Goal: Book appointment/travel/reservation

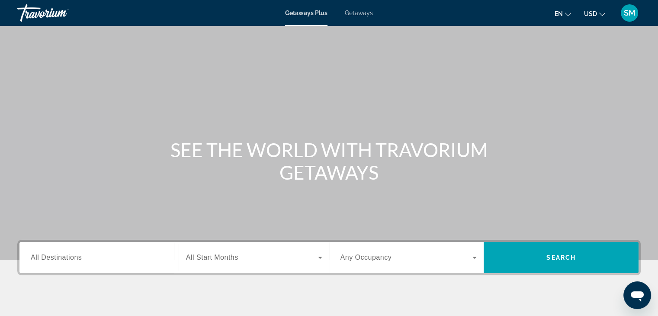
click at [362, 15] on span "Getaways" at bounding box center [359, 13] width 28 height 7
click at [71, 257] on span "All Destinations" at bounding box center [56, 257] width 51 height 7
click at [71, 257] on input "Destination All Destinations" at bounding box center [99, 258] width 137 height 10
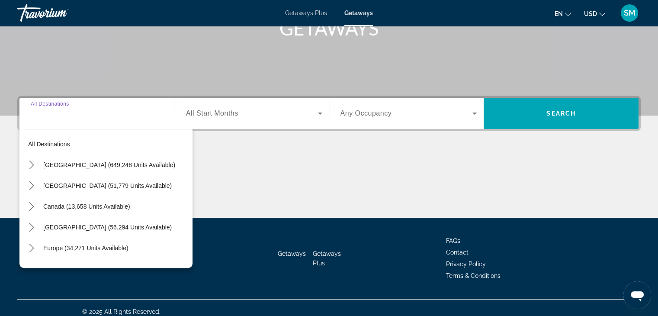
scroll to position [152, 0]
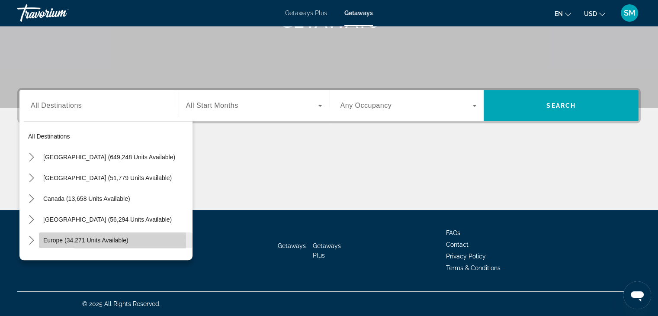
click at [75, 240] on span "Europe (34,271 units available)" at bounding box center [85, 240] width 85 height 7
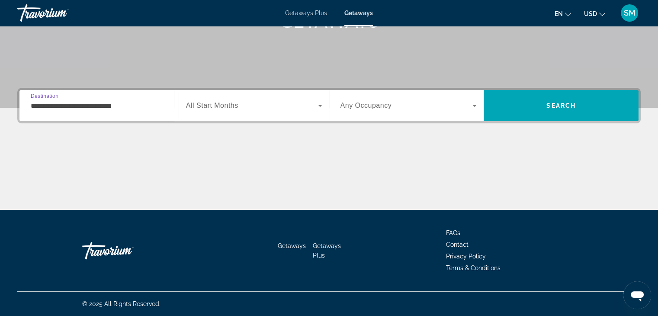
click at [81, 105] on input "**********" at bounding box center [99, 106] width 137 height 10
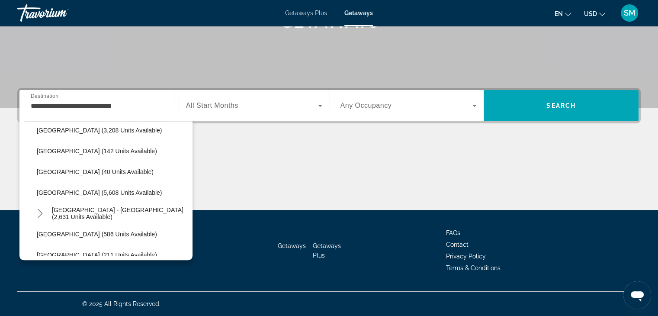
scroll to position [403, 0]
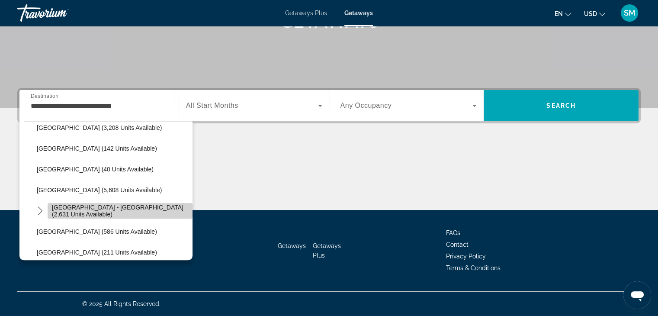
click at [121, 209] on span "[GEOGRAPHIC_DATA] - [GEOGRAPHIC_DATA] (2,631 units available)" at bounding box center [120, 211] width 136 height 14
type input "**********"
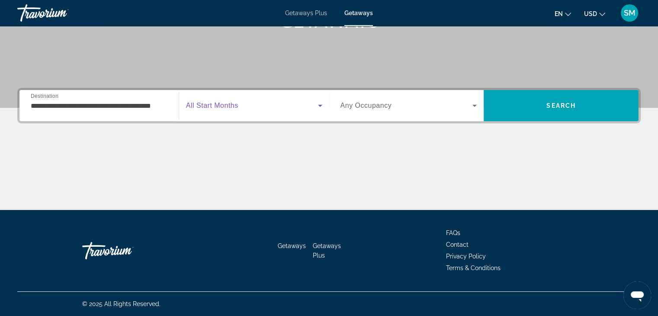
click at [319, 107] on icon "Search widget" at bounding box center [320, 105] width 10 height 10
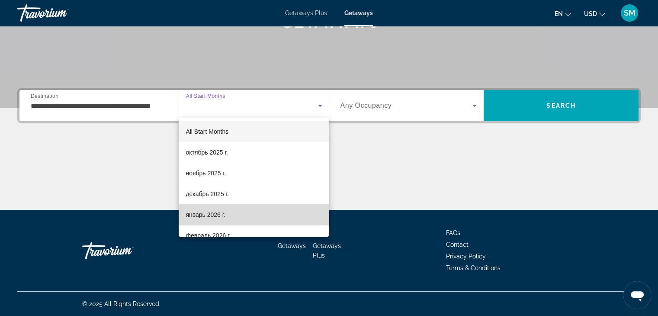
click at [257, 216] on mat-option "январь 2026 г." at bounding box center [254, 214] width 150 height 21
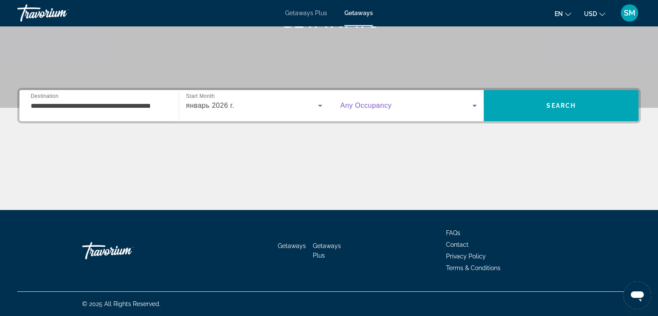
click at [475, 105] on icon "Search widget" at bounding box center [475, 106] width 4 height 2
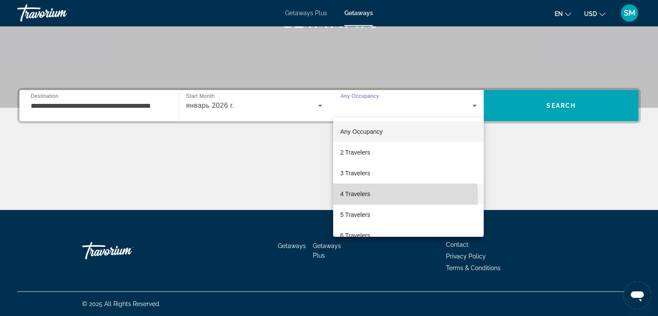
click at [393, 195] on mat-option "4 Travelers" at bounding box center [408, 193] width 151 height 21
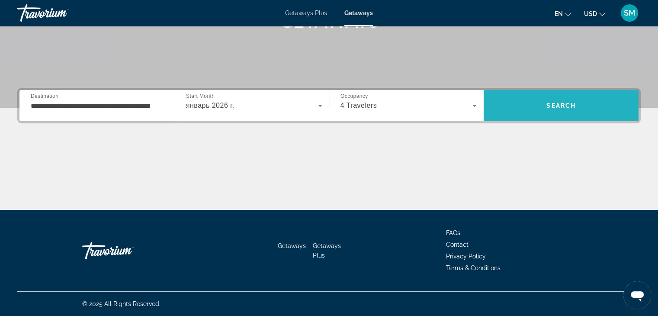
click at [565, 104] on span "Search" at bounding box center [561, 105] width 29 height 7
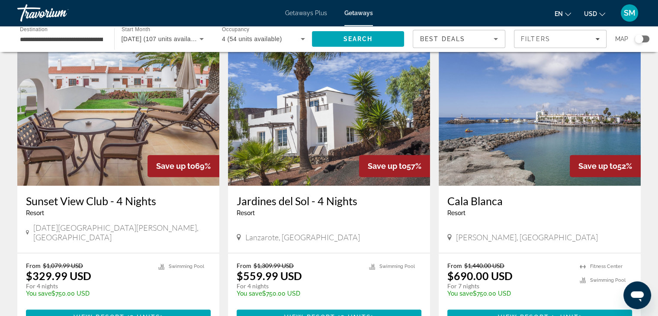
scroll to position [53, 0]
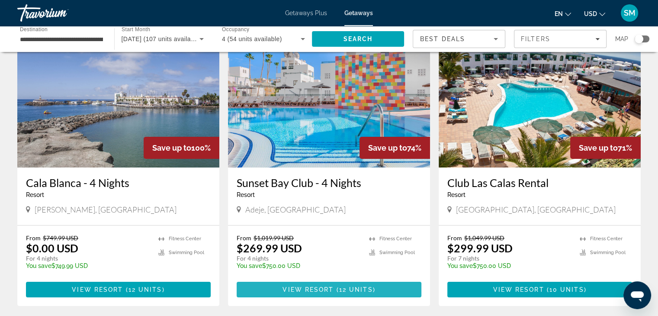
click at [335, 291] on span "Main content" at bounding box center [335, 289] width 3 height 7
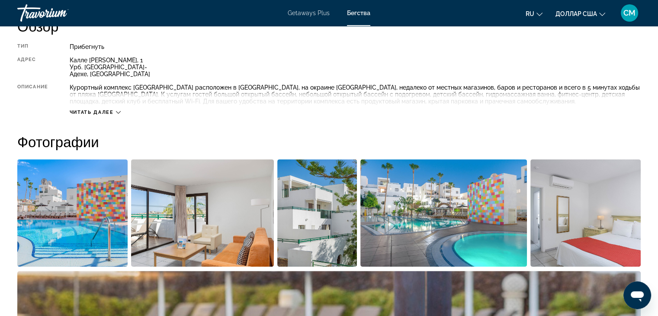
scroll to position [386, 0]
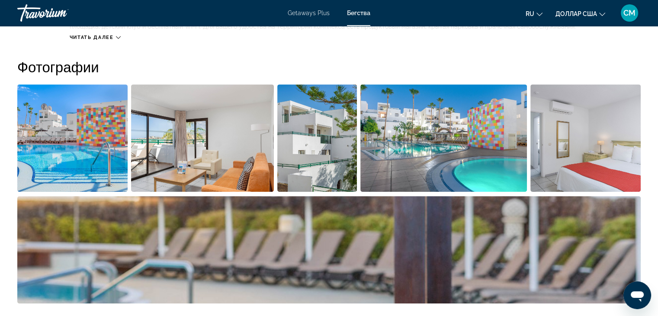
click at [597, 133] on img "Открыть полноэкранный слайдер изображений" at bounding box center [586, 137] width 110 height 107
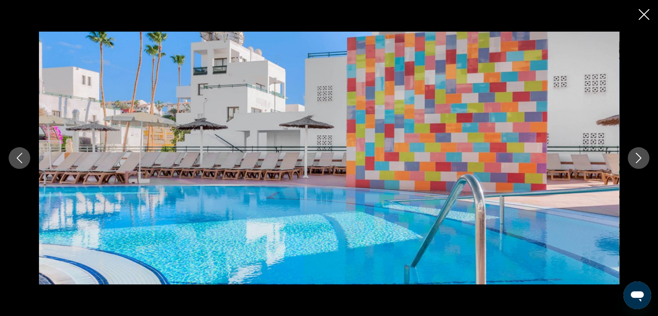
click at [635, 161] on icon "Next image" at bounding box center [639, 158] width 10 height 10
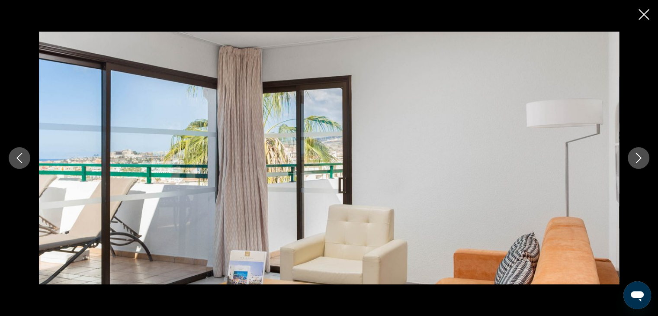
scroll to position [404, 0]
click at [637, 160] on icon "Next image" at bounding box center [639, 158] width 10 height 10
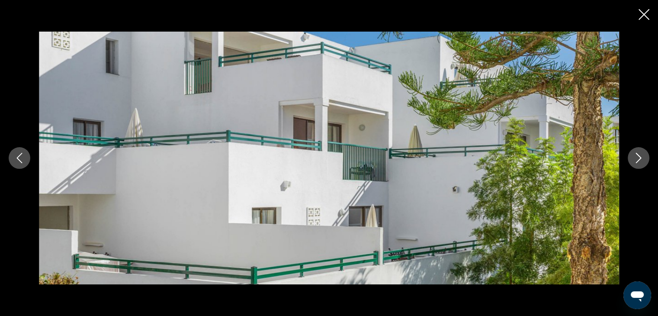
click at [637, 160] on icon "Next image" at bounding box center [639, 158] width 10 height 10
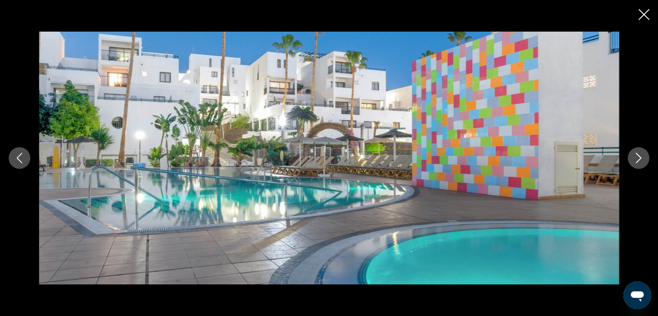
click at [637, 160] on icon "Next image" at bounding box center [639, 158] width 10 height 10
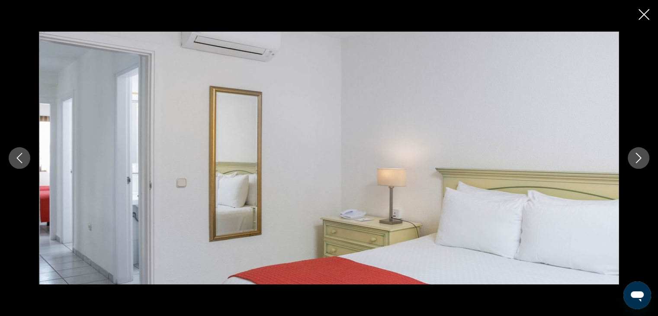
click at [637, 160] on icon "Next image" at bounding box center [639, 158] width 10 height 10
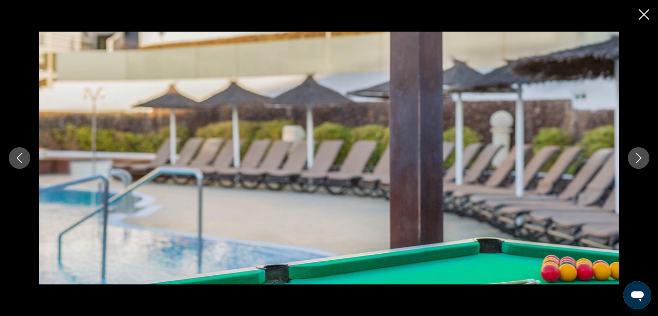
click at [637, 160] on icon "Next image" at bounding box center [639, 158] width 10 height 10
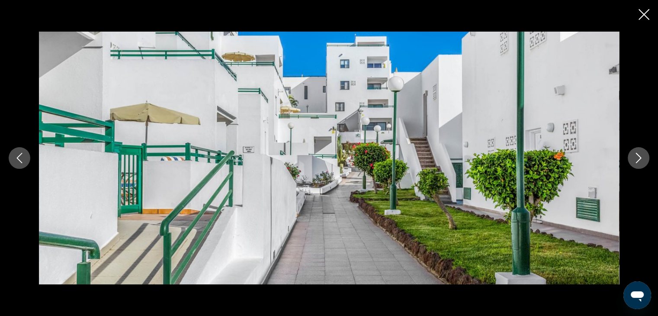
click at [637, 160] on icon "Next image" at bounding box center [639, 158] width 10 height 10
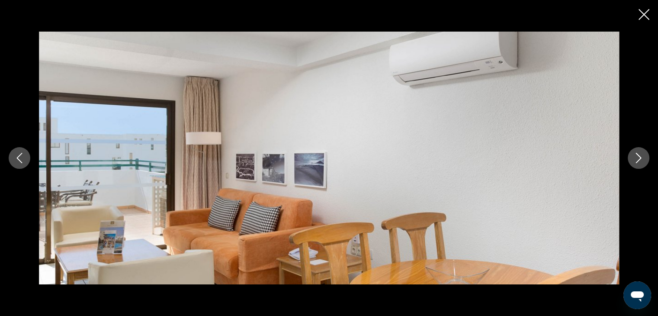
click at [637, 160] on icon "Next image" at bounding box center [639, 158] width 10 height 10
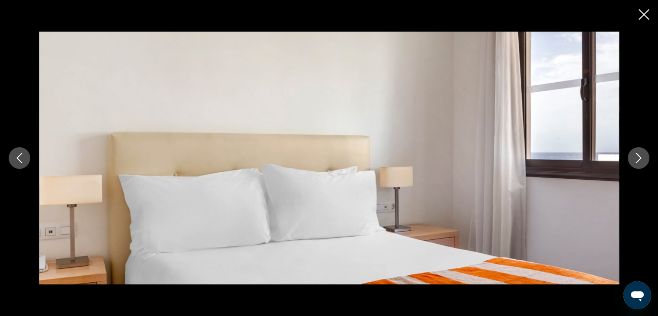
click at [637, 160] on icon "Next image" at bounding box center [639, 158] width 10 height 10
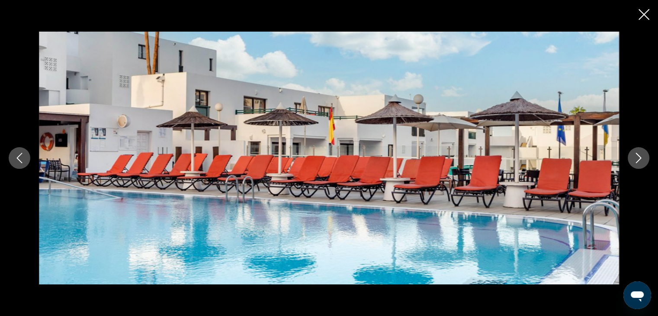
click at [637, 160] on icon "Next image" at bounding box center [639, 158] width 10 height 10
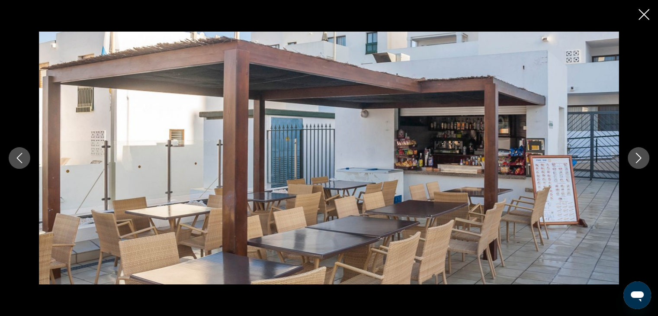
click at [637, 160] on icon "Next image" at bounding box center [639, 158] width 10 height 10
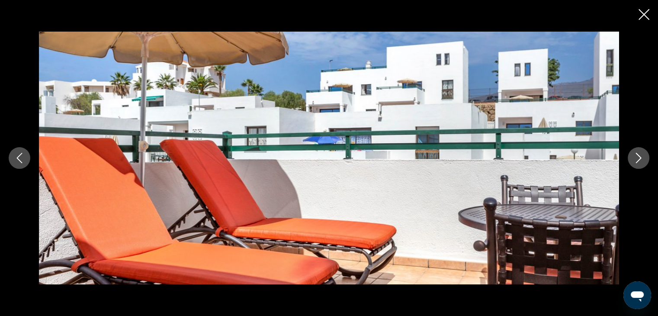
click at [637, 160] on icon "Next image" at bounding box center [639, 158] width 10 height 10
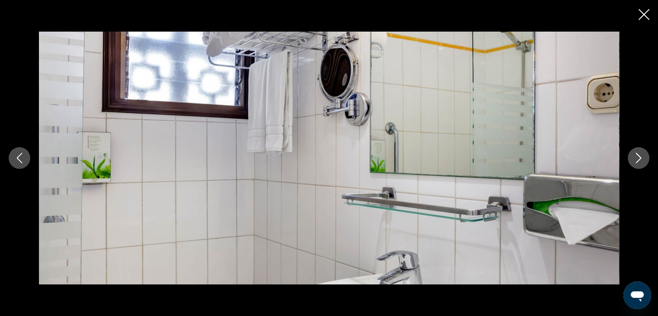
click at [637, 160] on icon "Next image" at bounding box center [639, 158] width 10 height 10
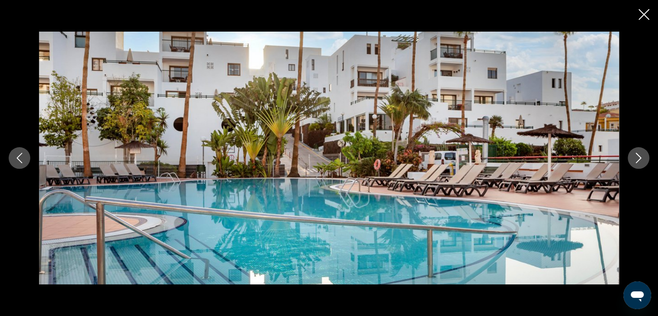
click at [637, 160] on icon "Next image" at bounding box center [639, 158] width 10 height 10
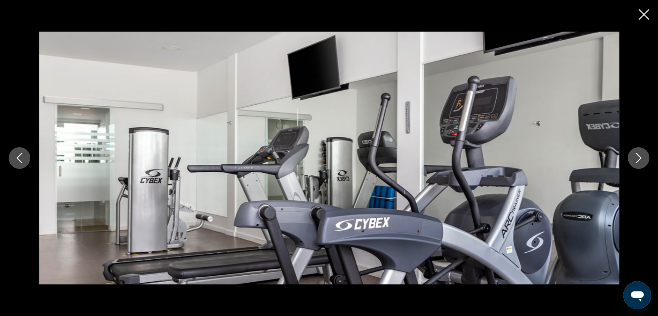
click at [637, 160] on icon "Next image" at bounding box center [639, 158] width 10 height 10
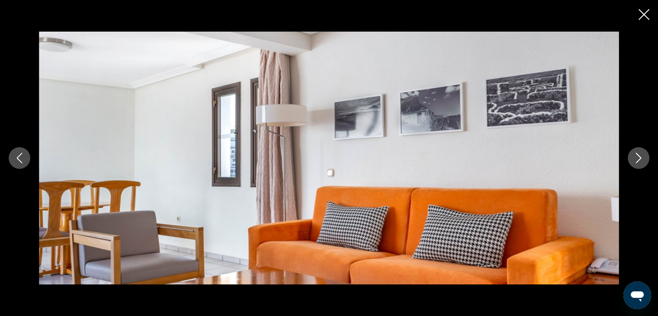
click at [637, 160] on icon "Next image" at bounding box center [639, 158] width 10 height 10
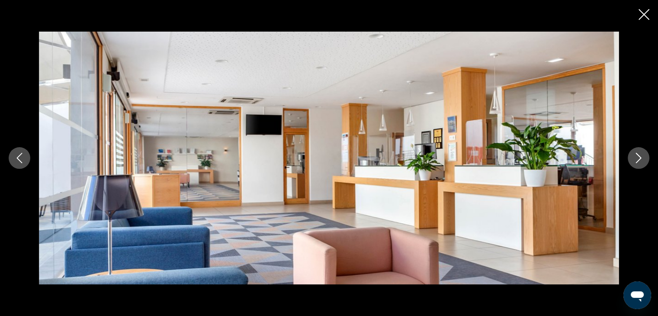
click at [637, 160] on icon "Next image" at bounding box center [639, 158] width 10 height 10
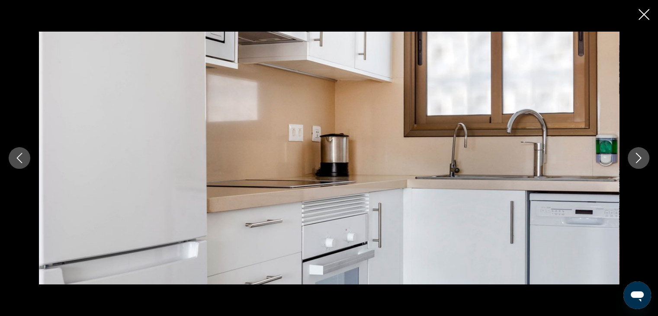
click at [637, 160] on icon "Next image" at bounding box center [639, 158] width 10 height 10
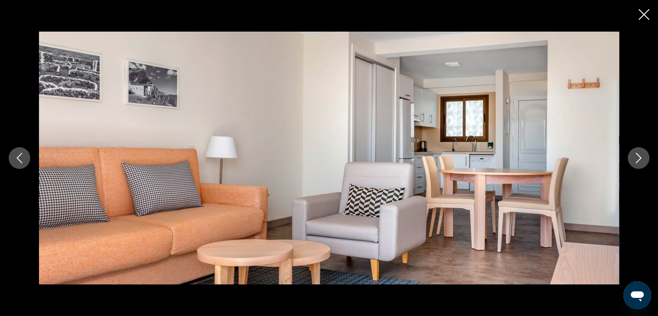
click at [637, 160] on icon "Next image" at bounding box center [639, 158] width 10 height 10
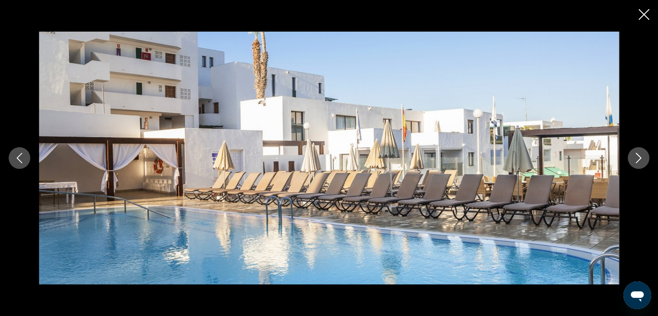
click at [637, 160] on icon "Next image" at bounding box center [639, 158] width 10 height 10
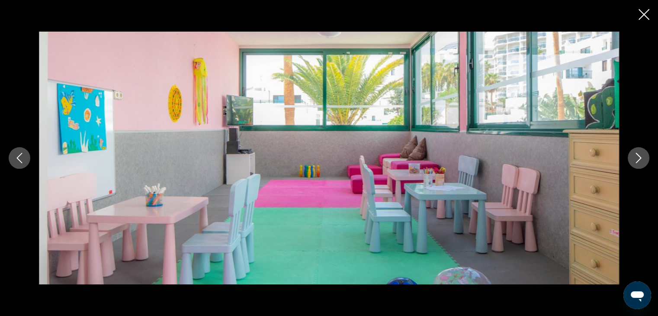
click at [637, 160] on icon "Next image" at bounding box center [639, 158] width 10 height 10
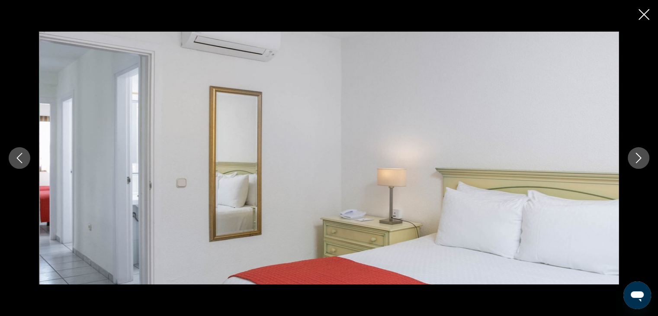
click at [637, 160] on icon "Next image" at bounding box center [639, 158] width 10 height 10
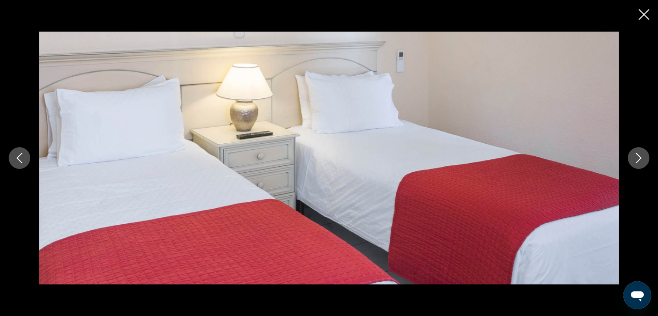
click at [637, 160] on icon "Next image" at bounding box center [639, 158] width 10 height 10
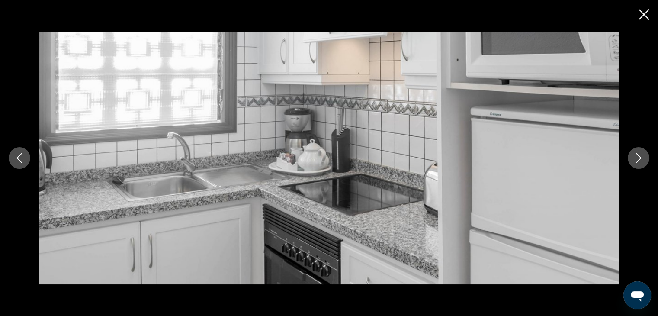
click at [637, 160] on icon "Next image" at bounding box center [639, 158] width 10 height 10
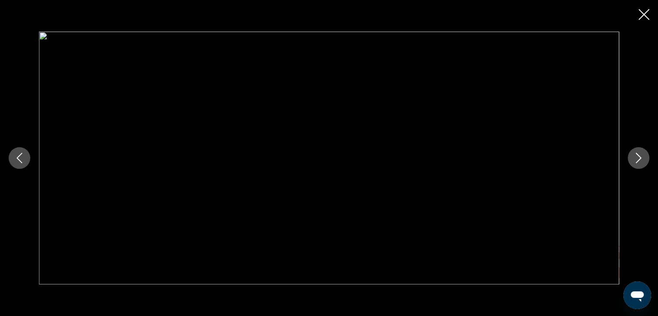
click at [23, 153] on icon "Previous image" at bounding box center [19, 158] width 10 height 10
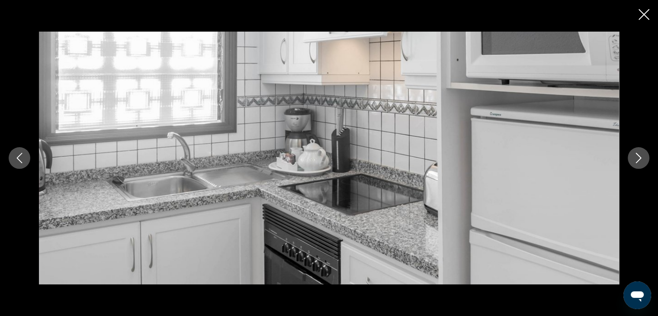
click at [636, 154] on icon "Next image" at bounding box center [639, 158] width 10 height 10
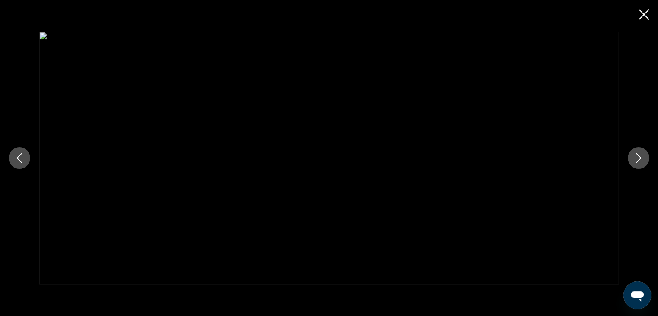
click at [636, 154] on icon "Next image" at bounding box center [639, 158] width 10 height 10
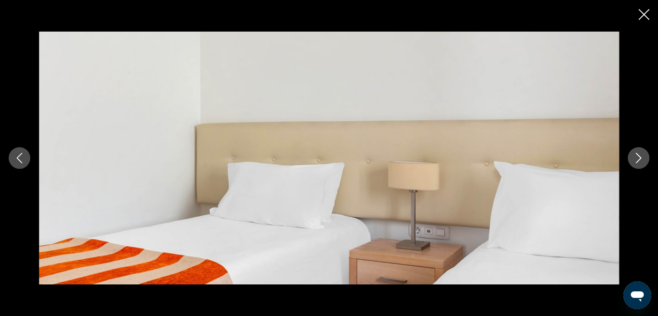
click at [636, 154] on icon "Next image" at bounding box center [639, 158] width 10 height 10
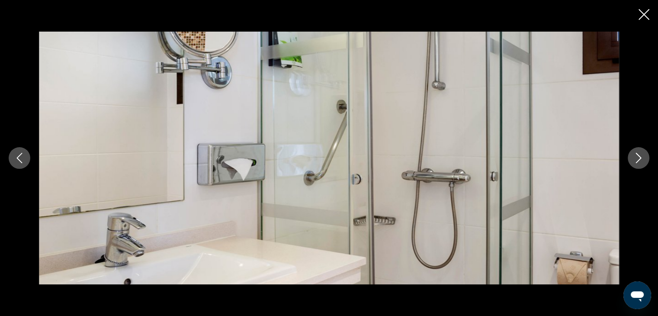
click at [636, 154] on icon "Next image" at bounding box center [639, 158] width 10 height 10
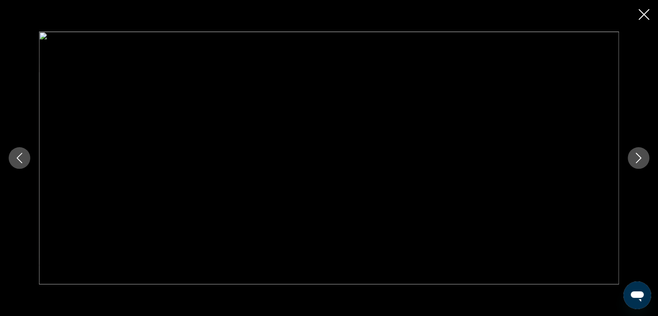
click at [636, 154] on icon "Next image" at bounding box center [639, 158] width 10 height 10
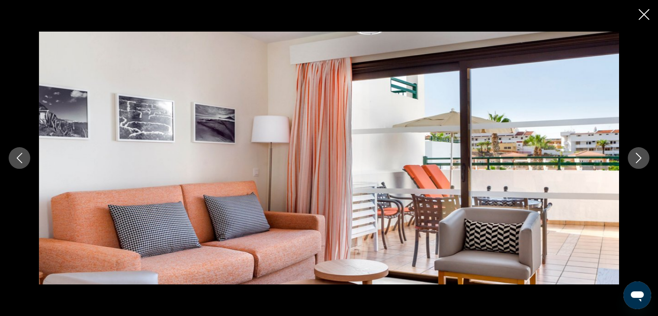
click at [636, 154] on icon "Next image" at bounding box center [639, 158] width 10 height 10
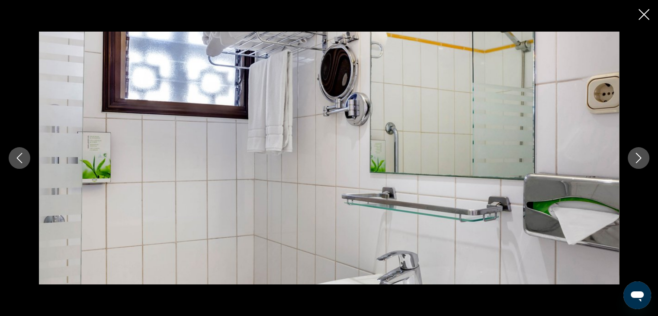
click at [645, 14] on icon "Close slideshow" at bounding box center [644, 14] width 11 height 11
